Goal: Task Accomplishment & Management: Use online tool/utility

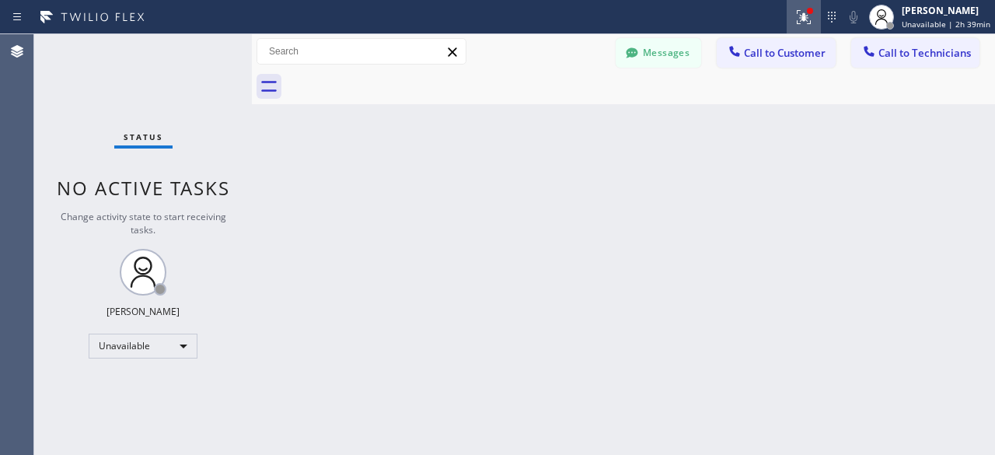
click at [806, 26] on icon at bounding box center [804, 17] width 19 height 19
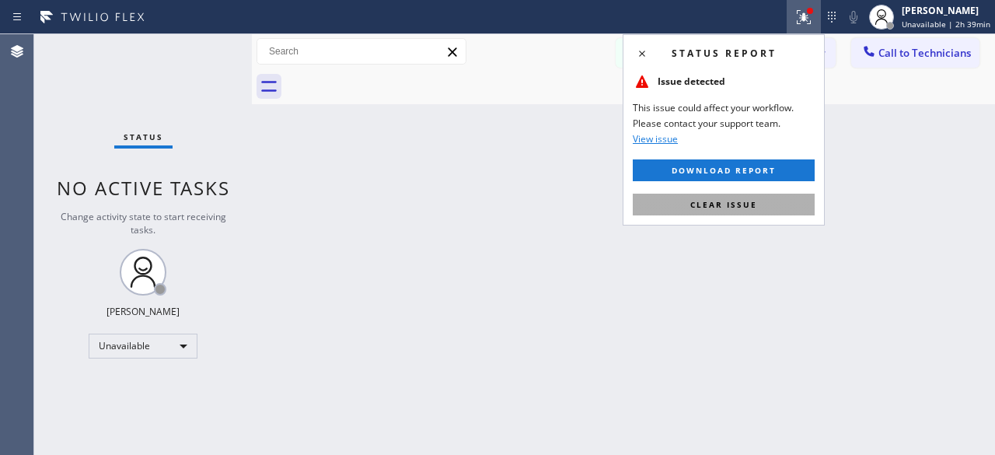
click at [717, 203] on span "Clear issue" at bounding box center [723, 204] width 67 height 11
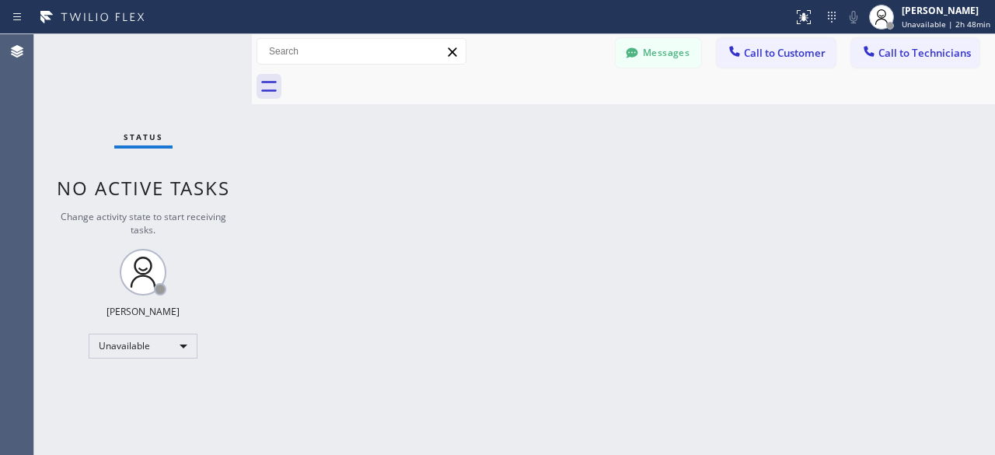
click at [68, 112] on div "Status No active tasks Change activity state to start receiving tasks. [PERSON_…" at bounding box center [143, 244] width 218 height 421
click at [73, 65] on div "Status No active tasks Change activity state to start receiving tasks. [PERSON_…" at bounding box center [143, 244] width 218 height 421
click at [67, 107] on div "Status No active tasks Change activity state to start receiving tasks. [PERSON_…" at bounding box center [143, 244] width 218 height 421
click at [60, 75] on div "Status No active tasks Change activity state to start receiving tasks. [PERSON_…" at bounding box center [143, 244] width 218 height 421
click at [72, 82] on div "Status No active tasks Change activity state to start receiving tasks. [PERSON_…" at bounding box center [143, 244] width 218 height 421
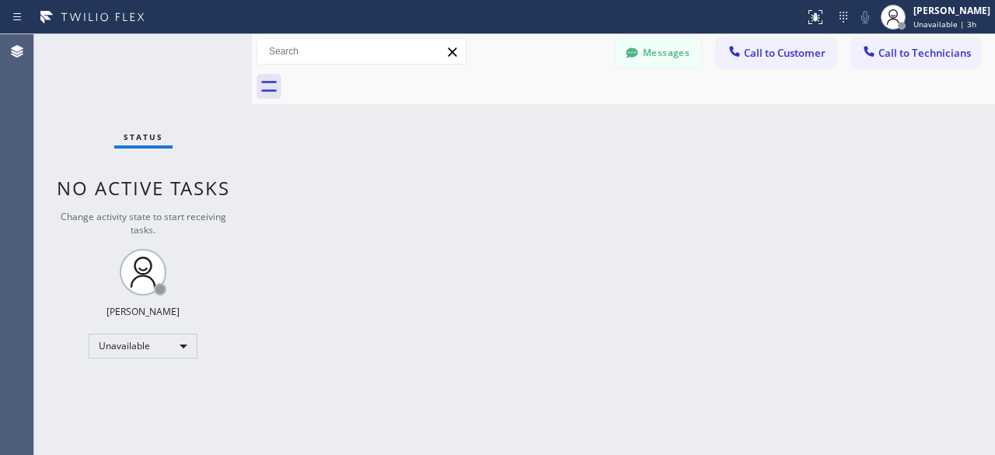
click at [33, 296] on div "Agent Desktop" at bounding box center [17, 244] width 34 height 421
click at [179, 355] on div "Unavailable" at bounding box center [143, 346] width 109 height 25
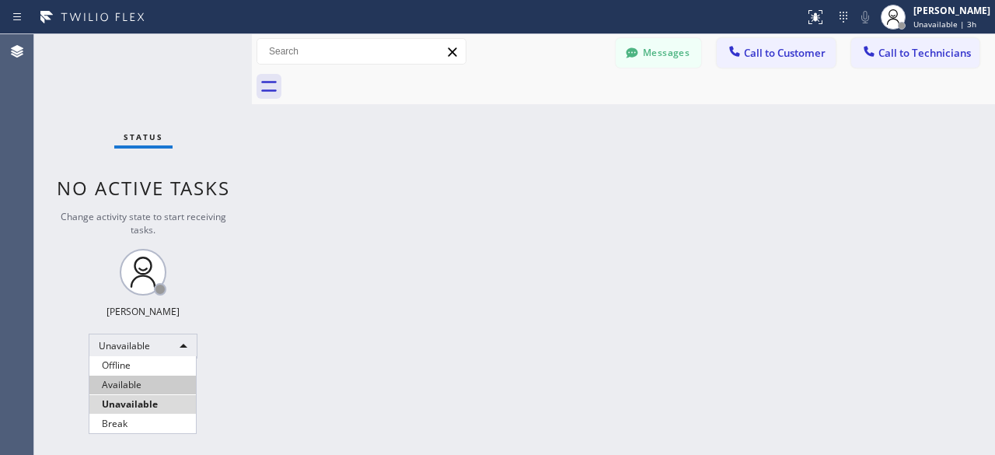
click at [145, 386] on li "Available" at bounding box center [142, 385] width 107 height 19
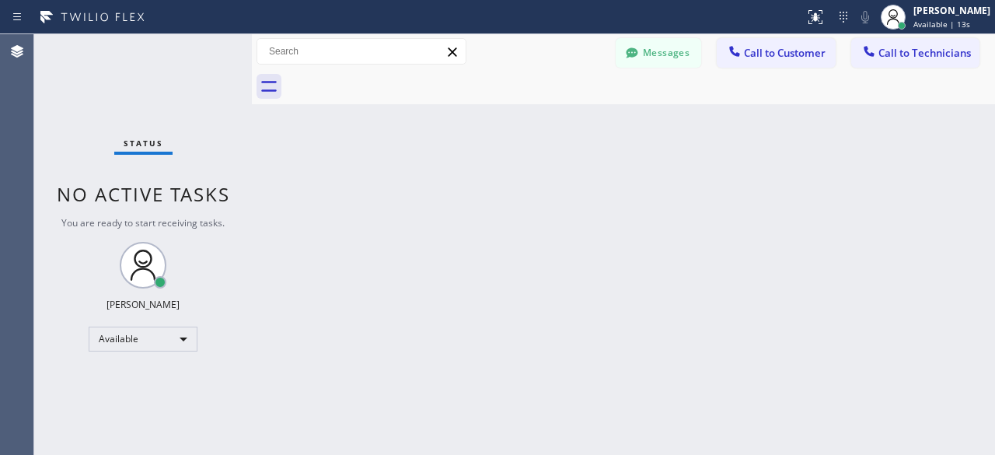
click at [66, 95] on div "Status No active tasks You are ready to start receiving tasks. [PERSON_NAME] Av…" at bounding box center [143, 244] width 218 height 421
click at [78, 62] on div "Status No active tasks You are ready to start receiving tasks. [PERSON_NAME] Av…" at bounding box center [143, 244] width 218 height 421
click at [72, 86] on div "Status No active tasks You are ready to start receiving tasks. [PERSON_NAME] Av…" at bounding box center [143, 244] width 218 height 421
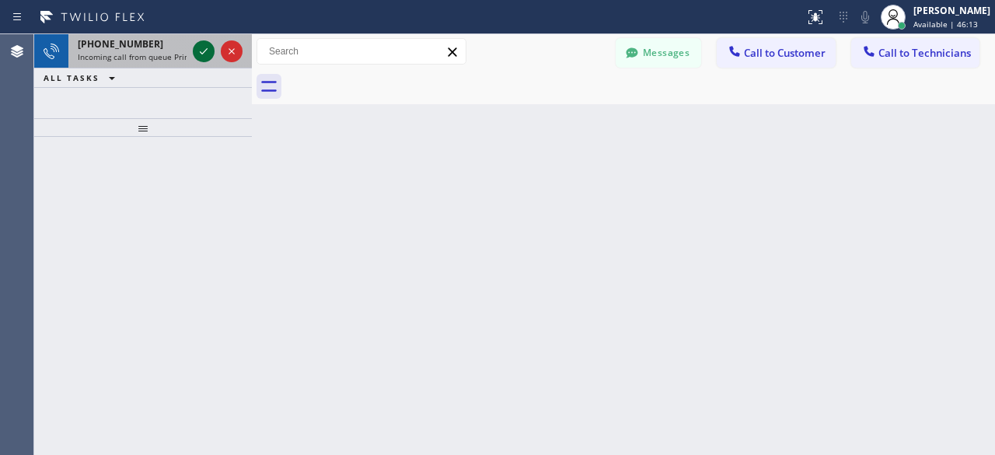
click at [207, 51] on icon at bounding box center [203, 51] width 19 height 19
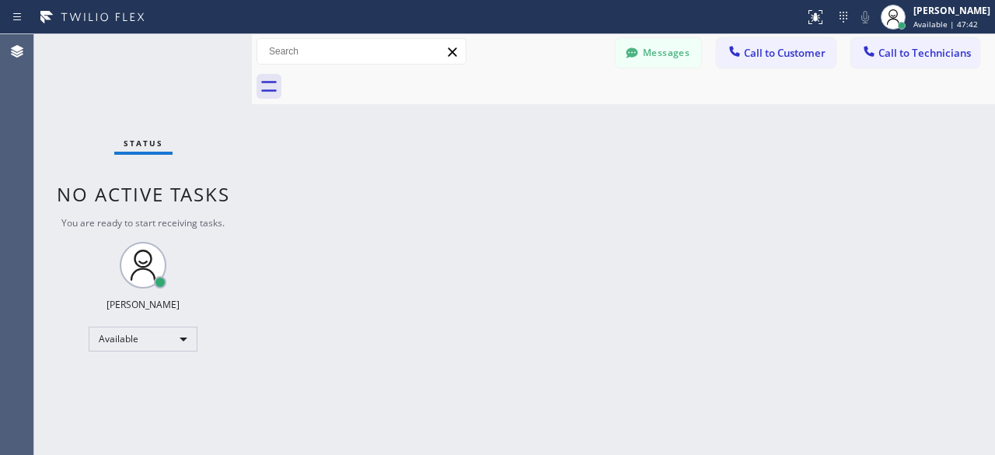
click at [75, 86] on div "Status No active tasks You are ready to start receiving tasks. [PERSON_NAME] Av…" at bounding box center [143, 244] width 218 height 421
click at [87, 81] on div "Status No active tasks You are ready to start receiving tasks. [PERSON_NAME] Av…" at bounding box center [143, 244] width 218 height 421
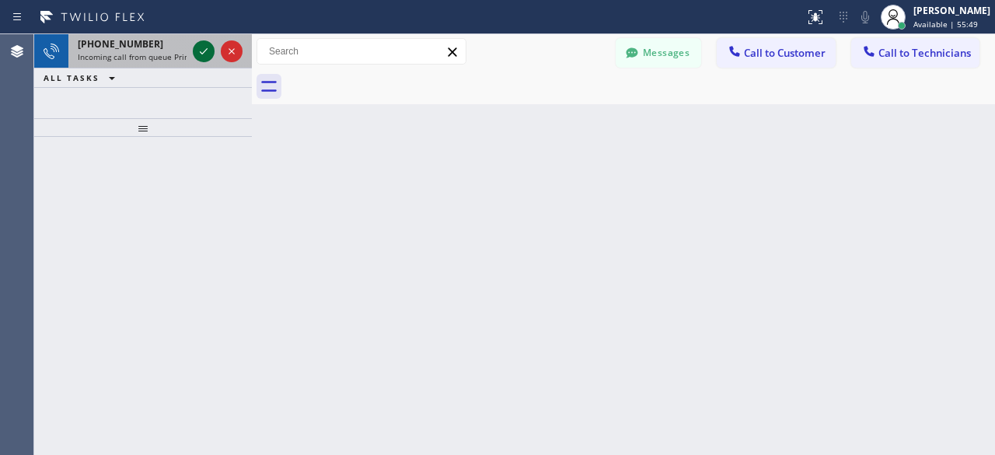
click at [205, 51] on icon at bounding box center [204, 51] width 8 height 6
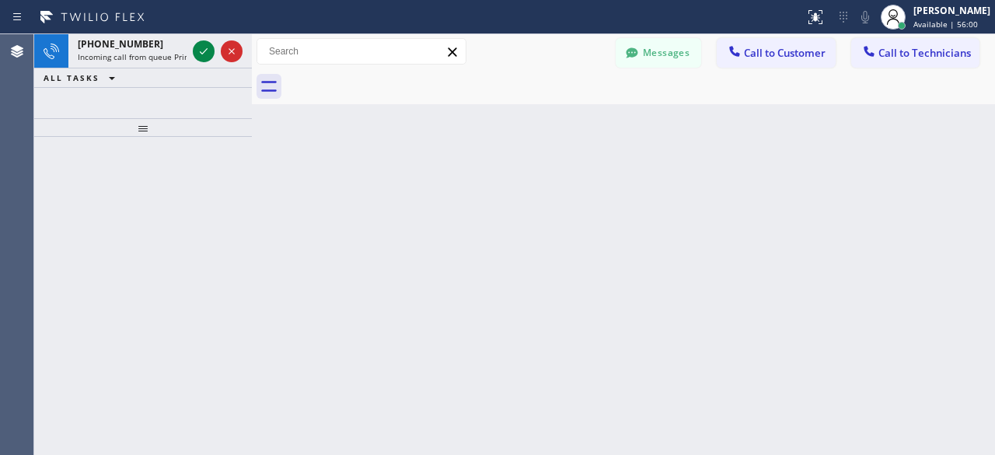
click at [205, 51] on icon at bounding box center [204, 51] width 8 height 6
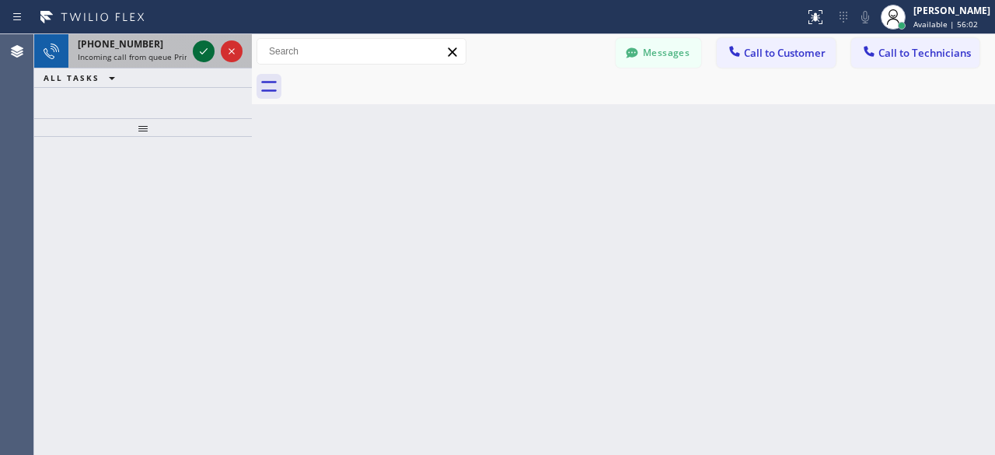
click at [205, 51] on icon at bounding box center [204, 51] width 8 height 6
click at [201, 49] on icon at bounding box center [203, 51] width 19 height 19
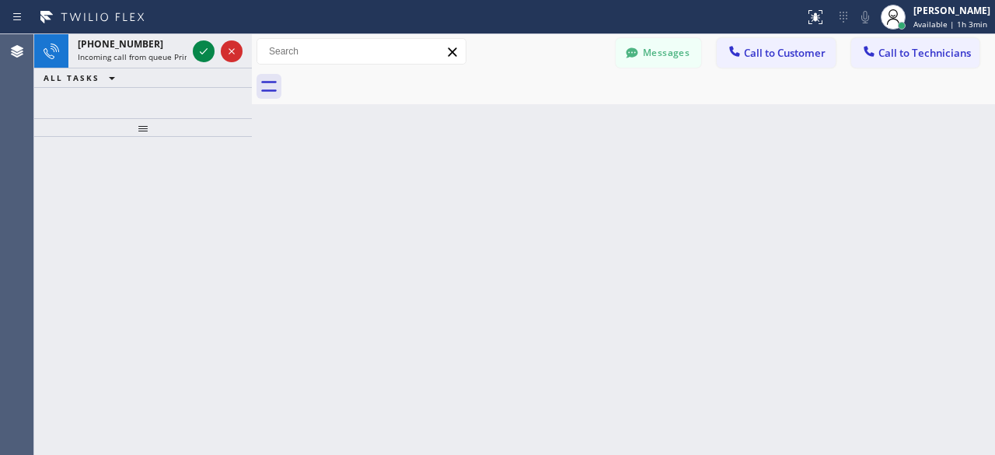
click at [201, 49] on icon at bounding box center [203, 51] width 19 height 19
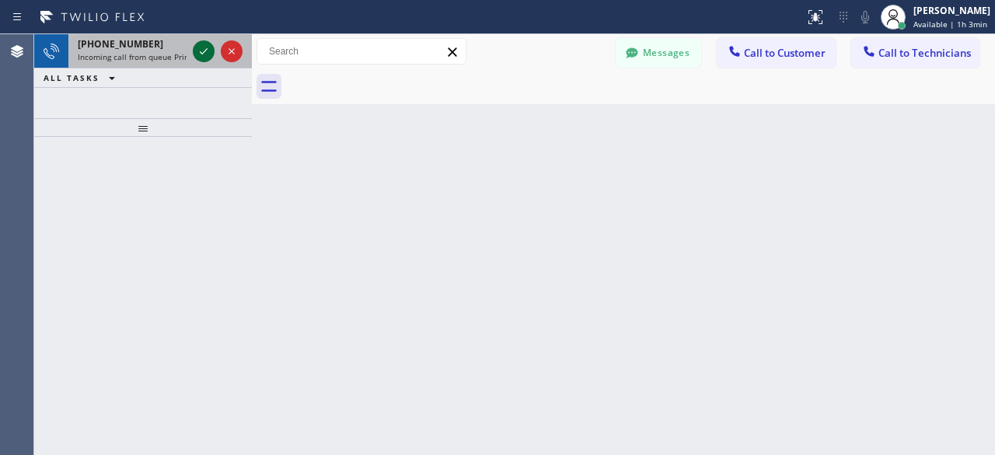
click at [201, 49] on icon at bounding box center [203, 51] width 19 height 19
click at [208, 52] on icon at bounding box center [203, 51] width 19 height 19
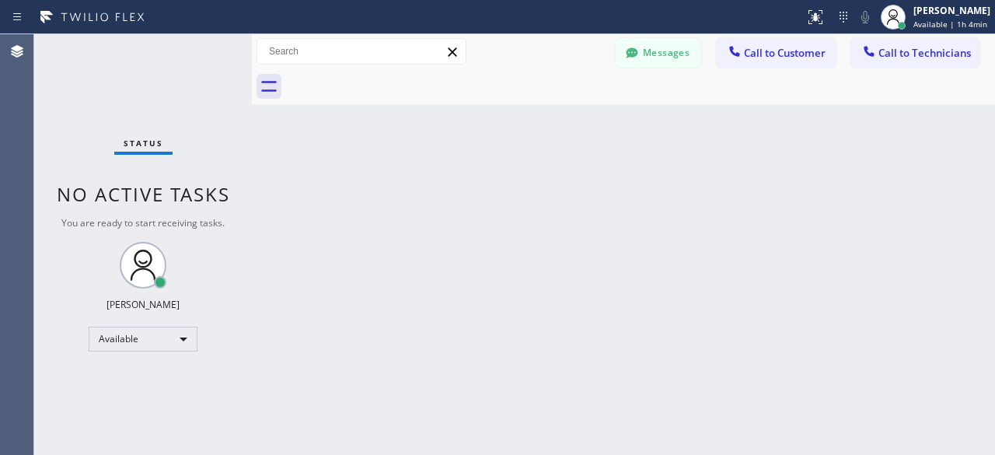
click at [79, 103] on div "Status No active tasks You are ready to start receiving tasks. [PERSON_NAME] Av…" at bounding box center [143, 244] width 218 height 421
